Goal: Transaction & Acquisition: Download file/media

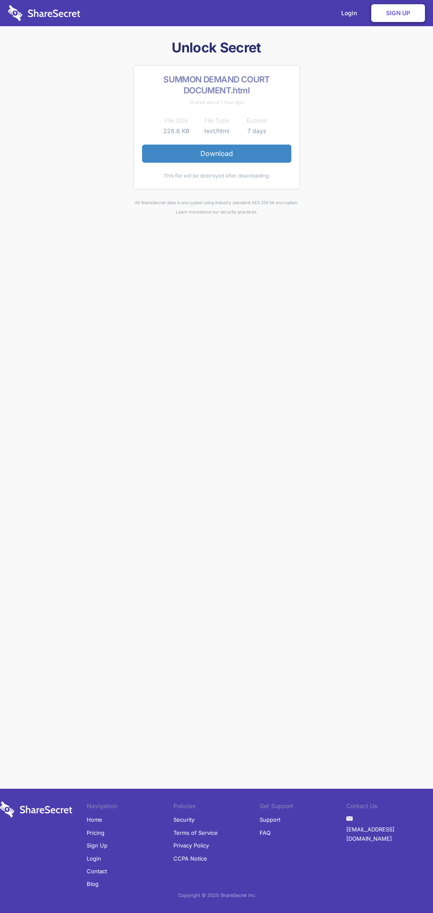
click at [216, 153] on link "Download" at bounding box center [216, 154] width 149 height 18
